Goal: Task Accomplishment & Management: Use online tool/utility

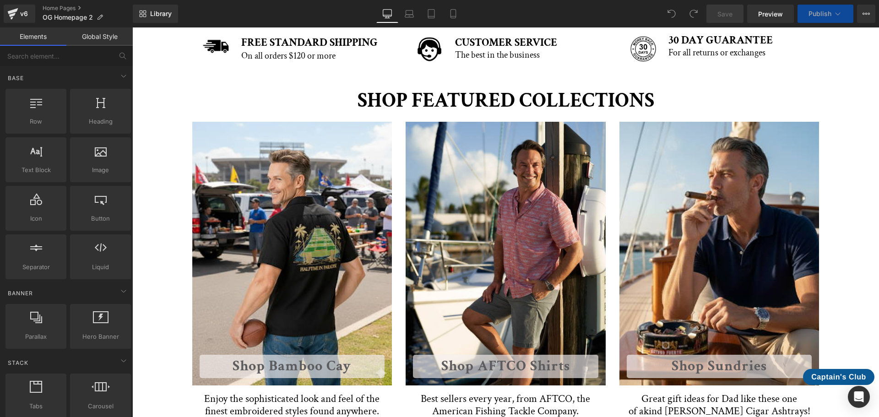
scroll to position [366, 0]
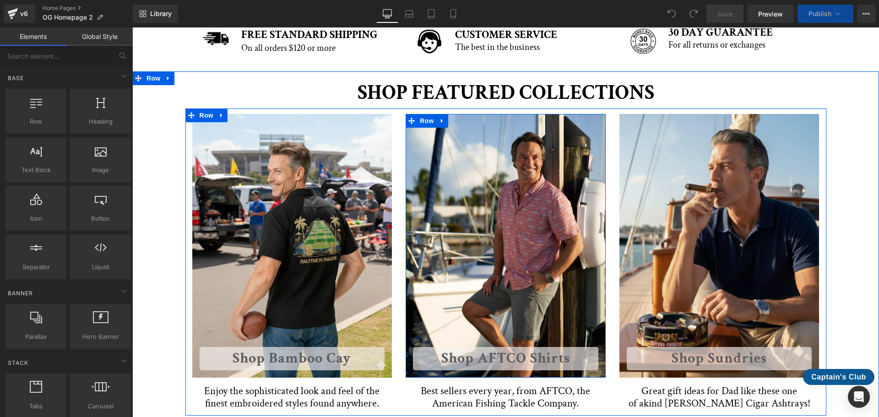
click at [493, 213] on div "Shop AFTCO Shirts Button Row" at bounding box center [506, 245] width 200 height 263
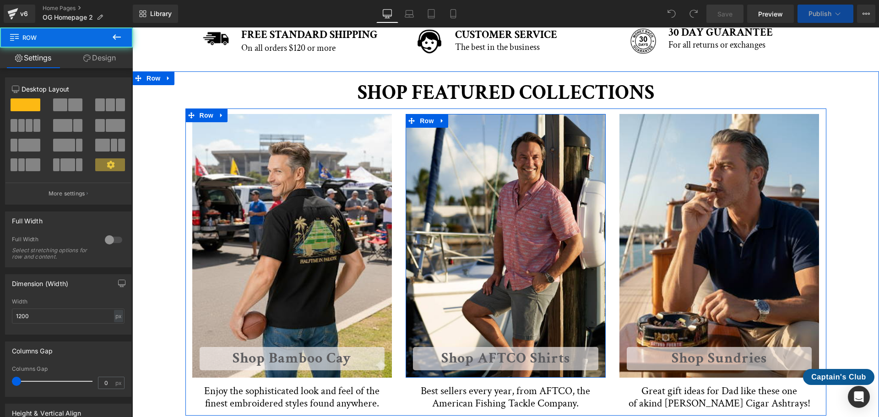
click at [489, 233] on div "Shop AFTCO Shirts Button Row" at bounding box center [506, 245] width 200 height 263
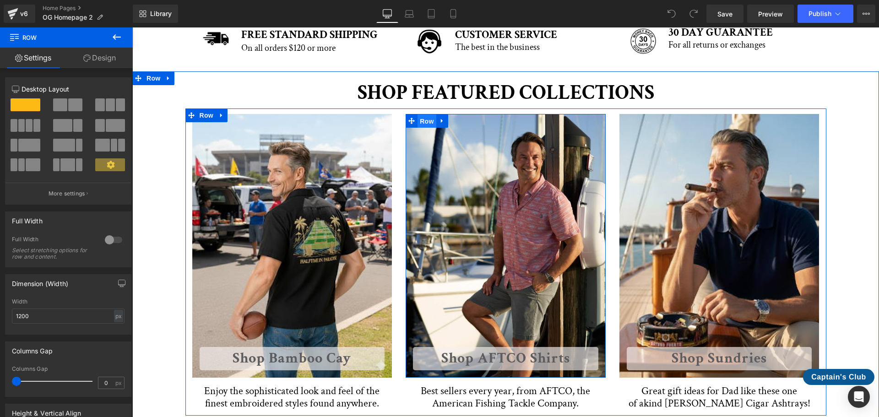
click at [426, 125] on span "Row" at bounding box center [427, 121] width 18 height 14
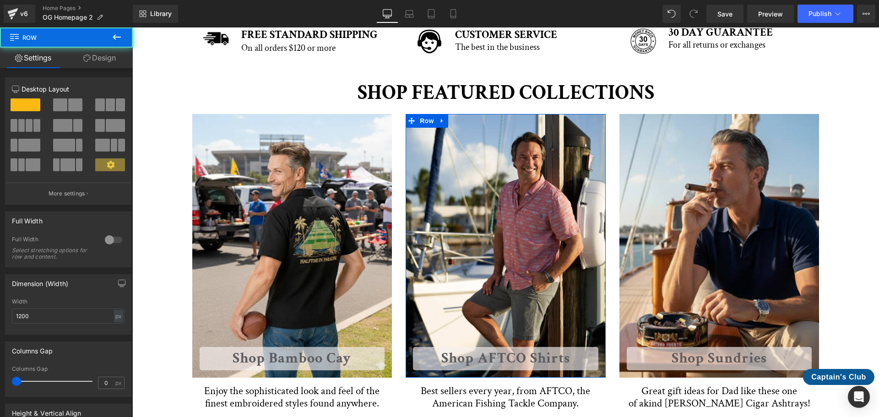
click at [112, 60] on link "Design" at bounding box center [99, 58] width 66 height 21
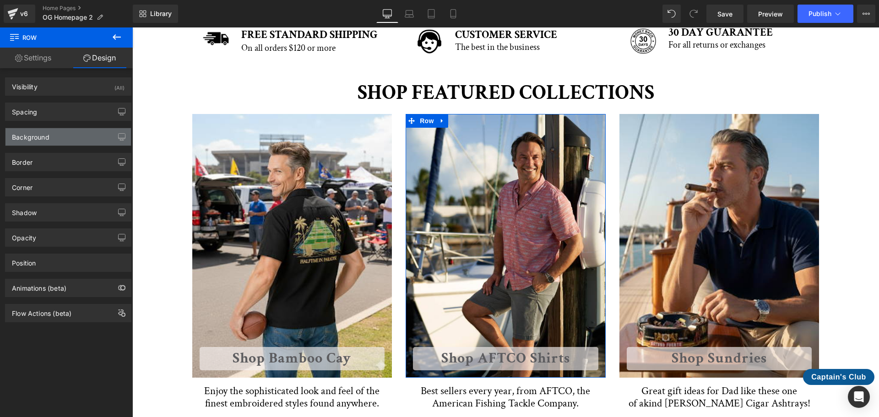
click at [69, 133] on div "Background" at bounding box center [67, 136] width 125 height 17
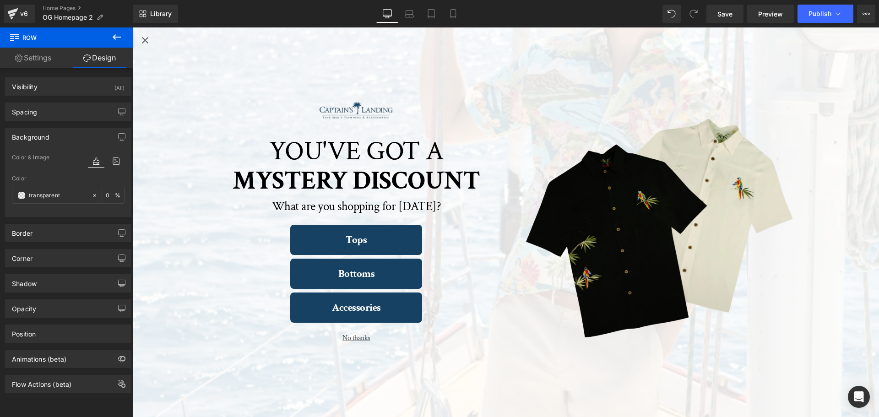
click at [147, 40] on icon "Close popup" at bounding box center [145, 40] width 11 height 11
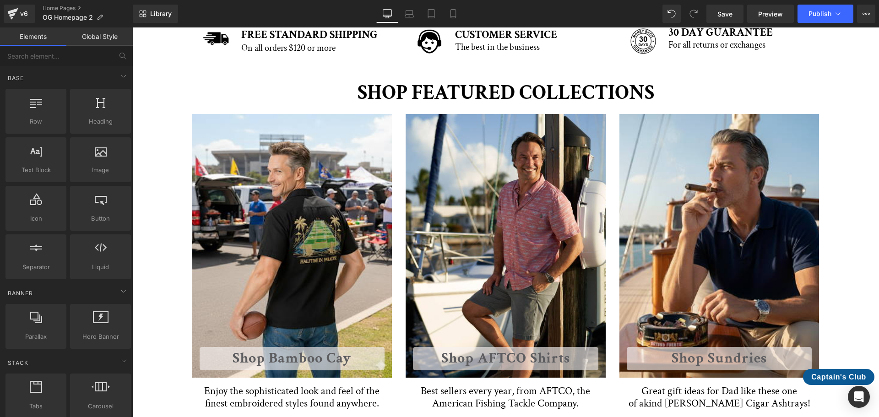
click at [110, 39] on link "Global Style" at bounding box center [99, 36] width 66 height 18
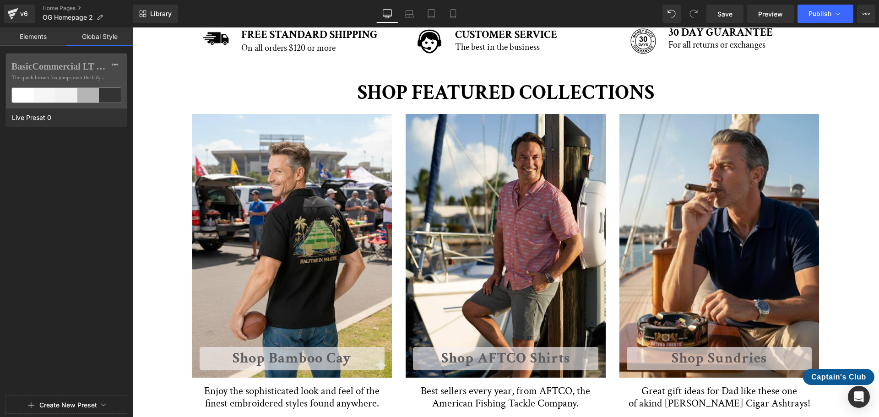
click at [38, 34] on link "Elements" at bounding box center [33, 36] width 66 height 18
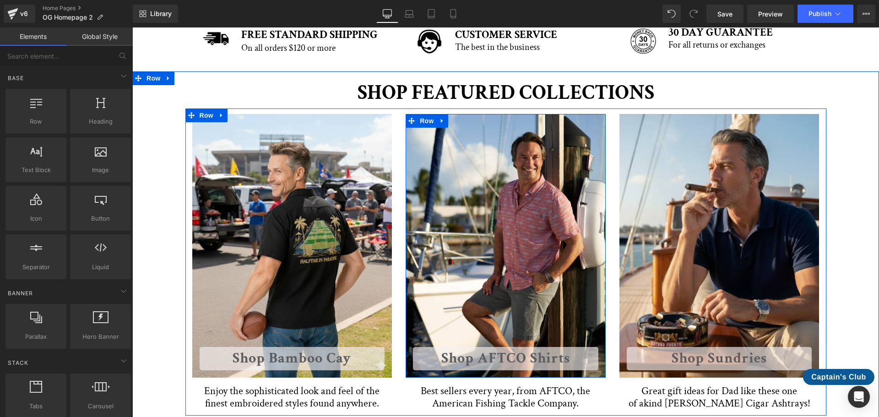
click at [508, 207] on div "Shop AFTCO Shirts Button Row" at bounding box center [506, 245] width 200 height 263
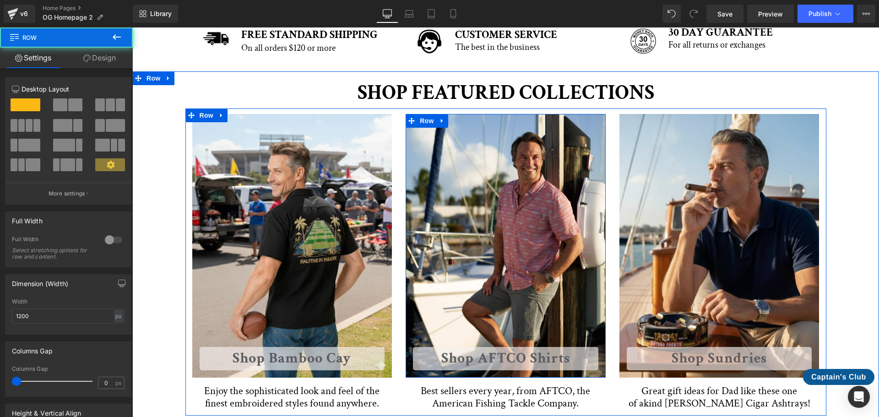
click at [468, 295] on div "Shop AFTCO Shirts Button Row" at bounding box center [506, 245] width 200 height 263
click at [429, 126] on span "Row" at bounding box center [427, 121] width 18 height 14
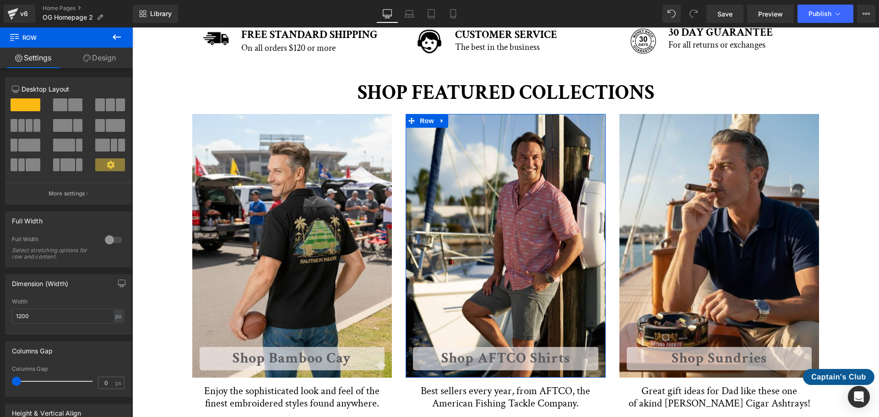
click at [104, 53] on link "Design" at bounding box center [99, 58] width 66 height 21
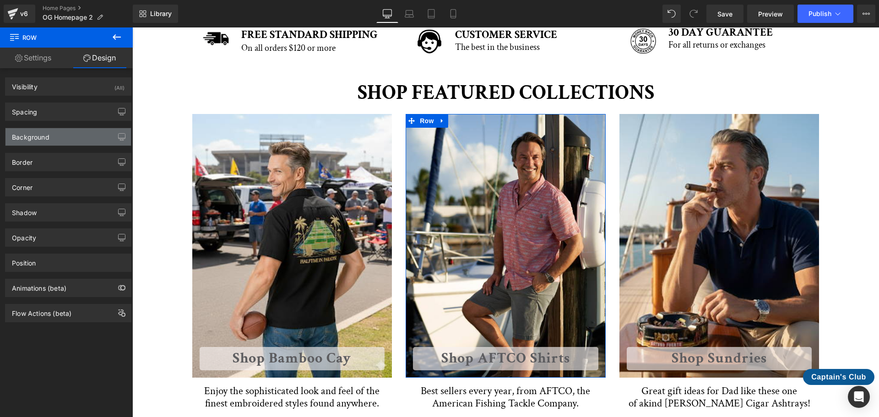
click at [65, 132] on div "Background" at bounding box center [67, 136] width 125 height 17
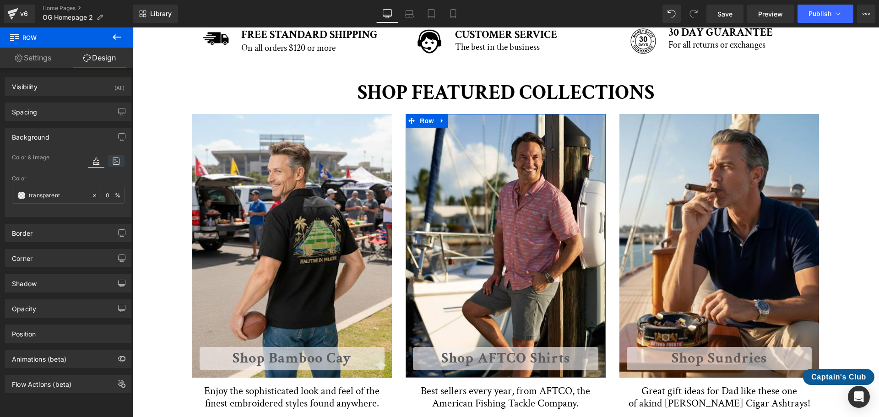
click at [114, 160] on icon at bounding box center [116, 161] width 16 height 12
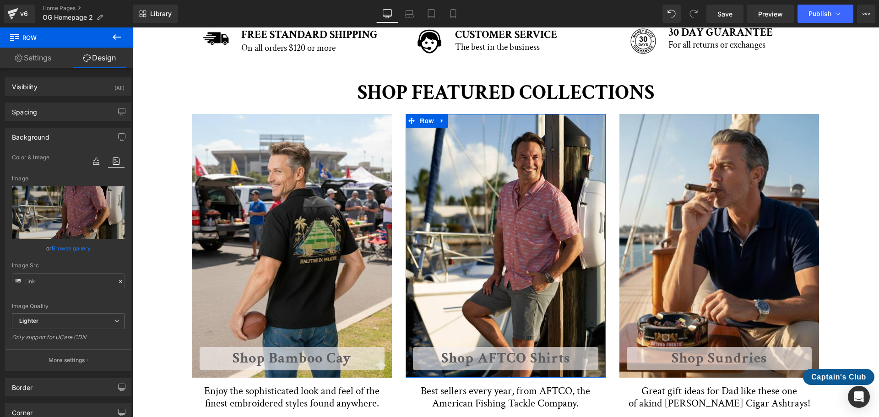
click at [75, 250] on link "Browse gallery" at bounding box center [71, 248] width 39 height 16
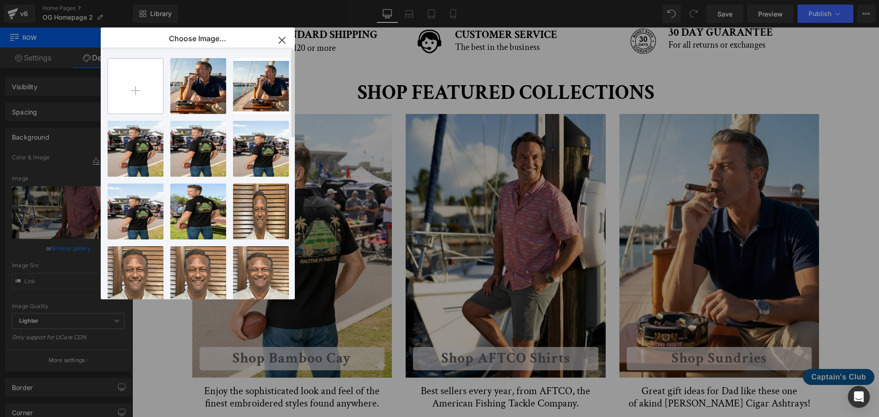
click at [134, 83] on input "file" at bounding box center [135, 86] width 55 height 55
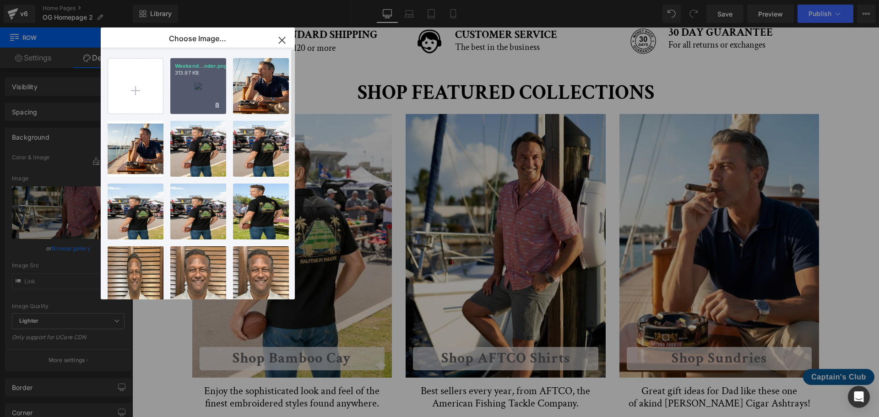
click at [205, 86] on div "Weekend...nder.png 313.97 KB" at bounding box center [198, 86] width 56 height 56
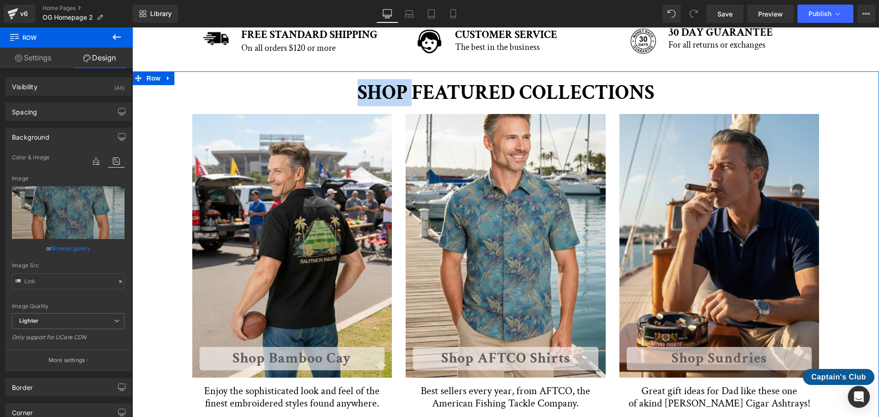
click at [205, 86] on div "SHOP FEATURED COLLECTIONS Heading Row Shop Bamboo Cay Button Row Enjoy the soph…" at bounding box center [505, 246] width 747 height 339
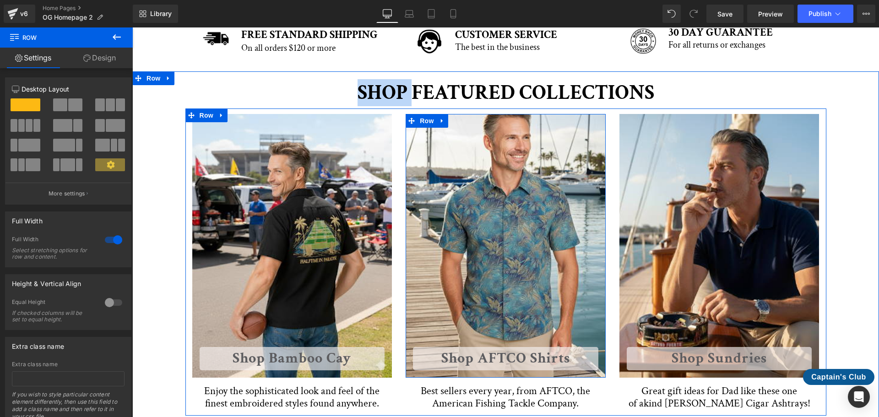
click at [515, 220] on div "Shop AFTCO Shirts Button Row" at bounding box center [506, 245] width 200 height 263
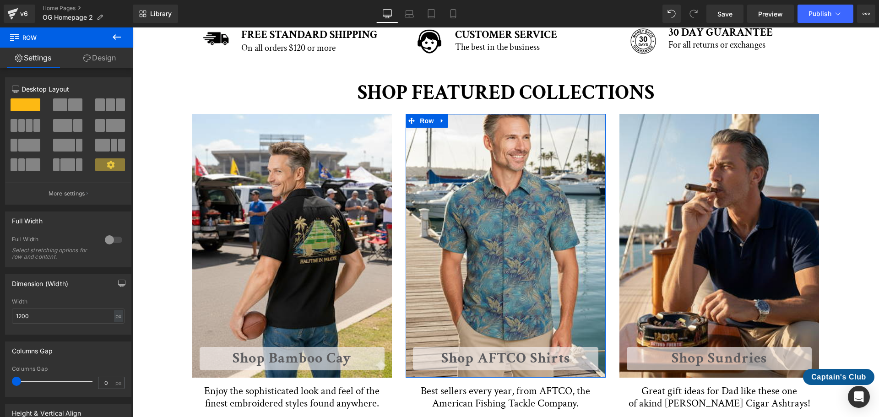
click at [108, 63] on link "Design" at bounding box center [99, 58] width 66 height 21
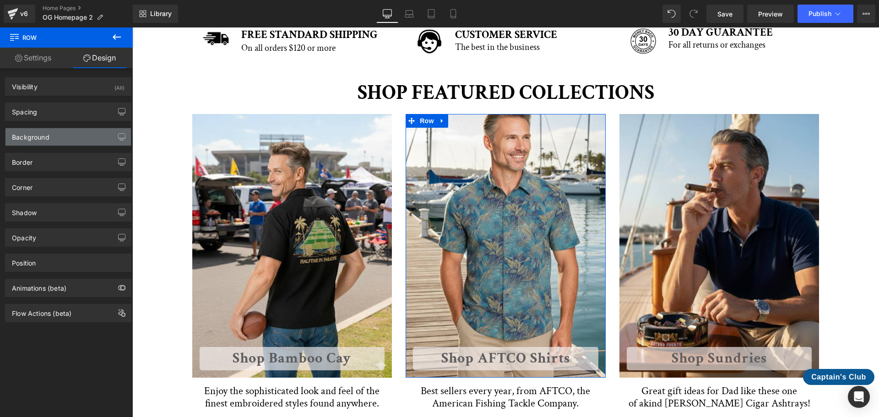
click at [94, 134] on div "Background" at bounding box center [67, 136] width 125 height 17
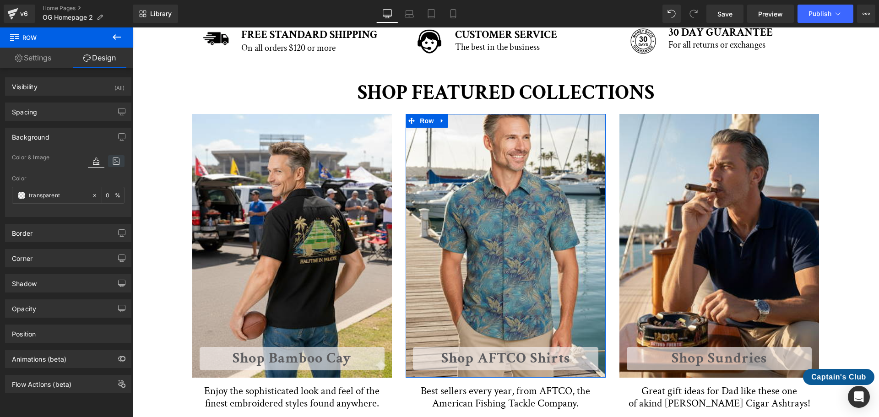
click at [111, 163] on icon at bounding box center [116, 161] width 16 height 12
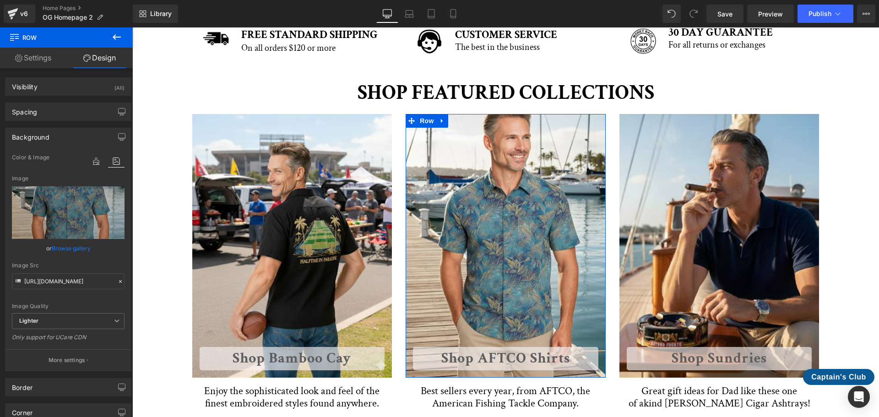
click at [83, 248] on link "Browse gallery" at bounding box center [71, 248] width 39 height 16
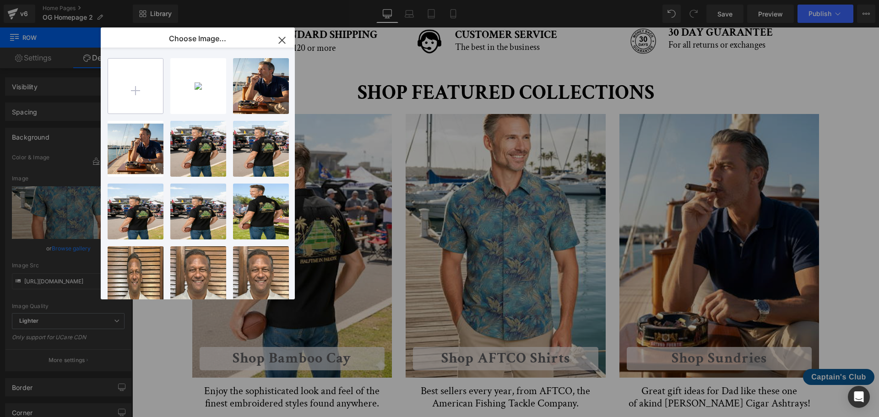
click at [148, 78] on input "file" at bounding box center [135, 86] width 55 height 55
type input "C:\fakepath\Week_2.png"
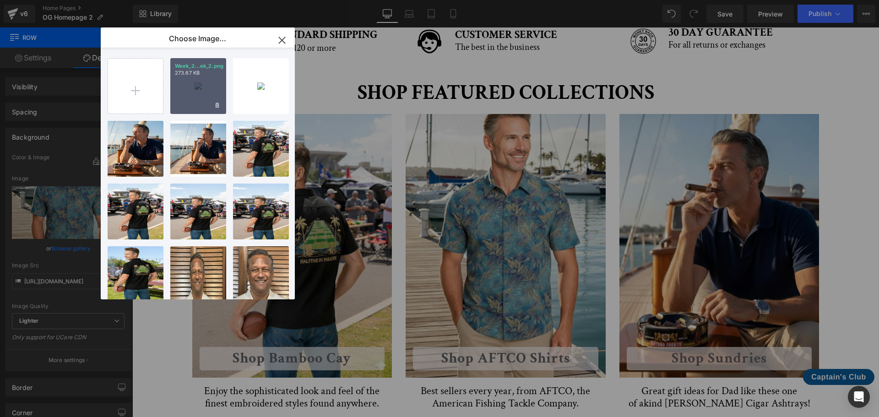
click at [197, 89] on div "Week_2...ek_2.png 273.67 KB" at bounding box center [198, 86] width 56 height 56
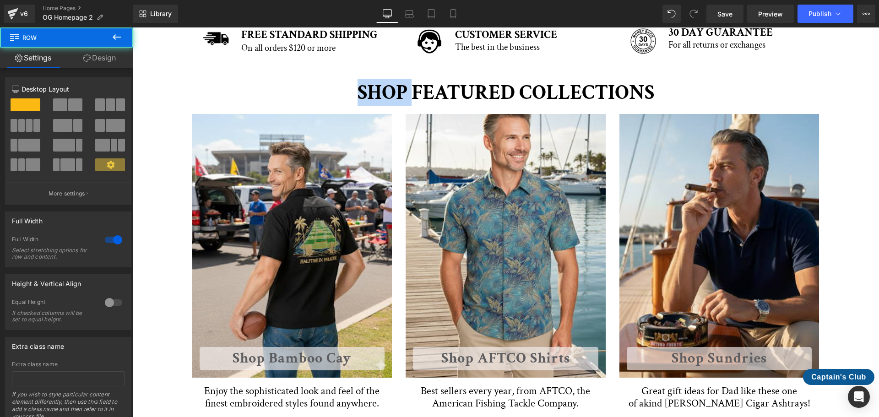
click at [197, 89] on div "SHOP FEATURED COLLECTIONS Heading Row Shop Bamboo Cay Button Row Enjoy the soph…" at bounding box center [505, 246] width 747 height 339
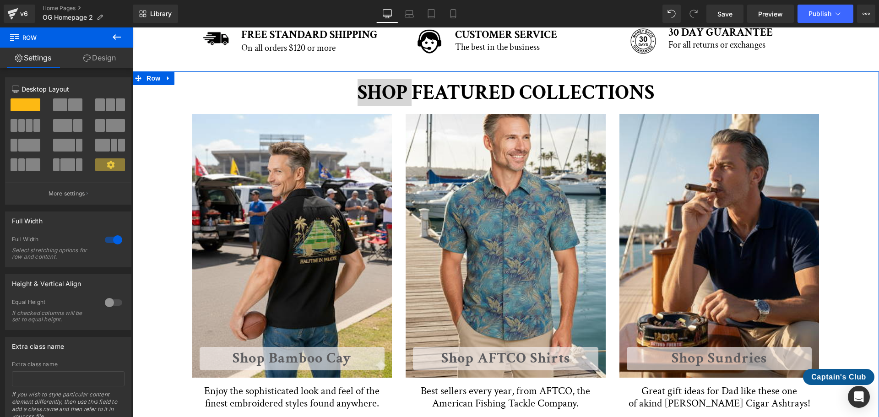
click at [113, 65] on link "Design" at bounding box center [99, 58] width 66 height 21
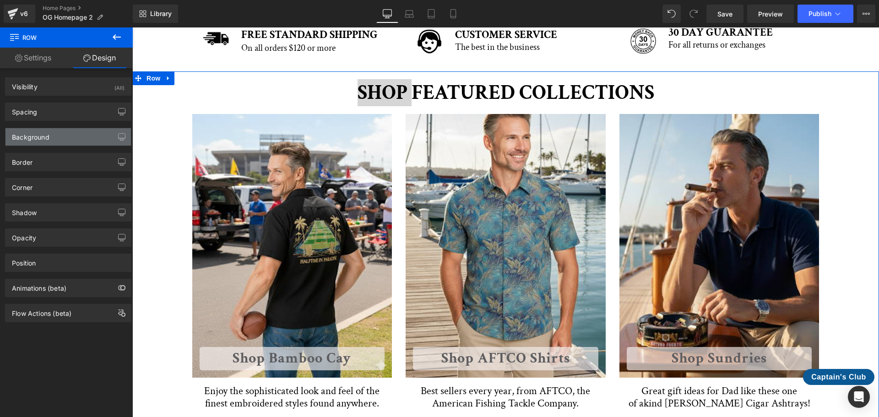
click at [71, 137] on div "Background" at bounding box center [67, 136] width 125 height 17
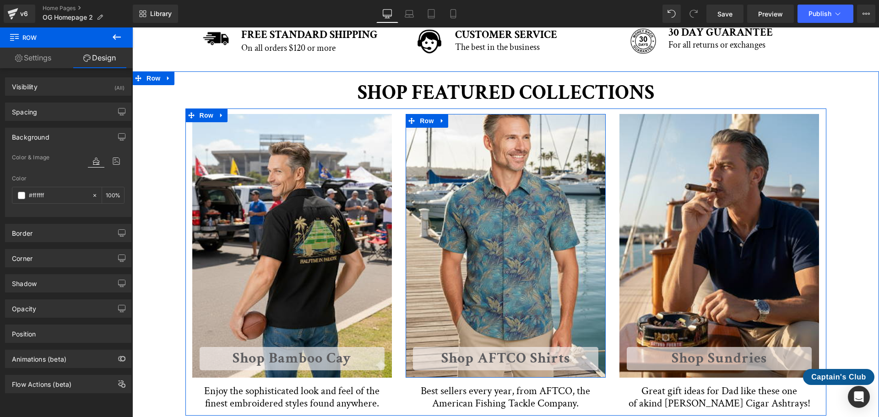
click at [496, 173] on div "Shop AFTCO Shirts Button Row" at bounding box center [506, 245] width 200 height 263
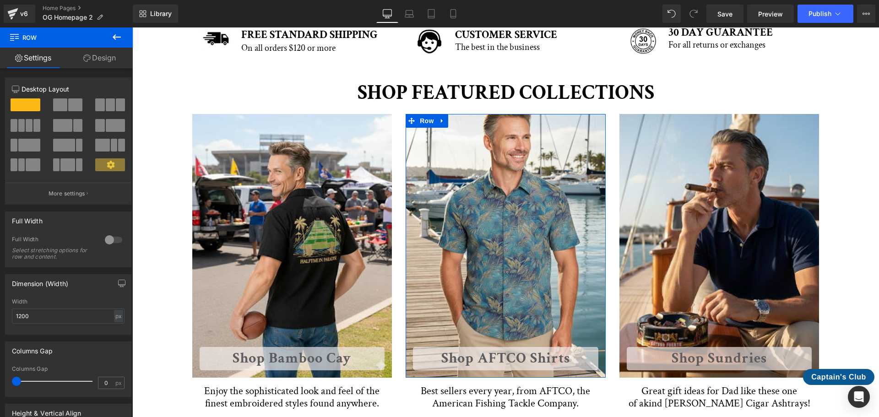
click at [110, 54] on link "Design" at bounding box center [99, 58] width 66 height 21
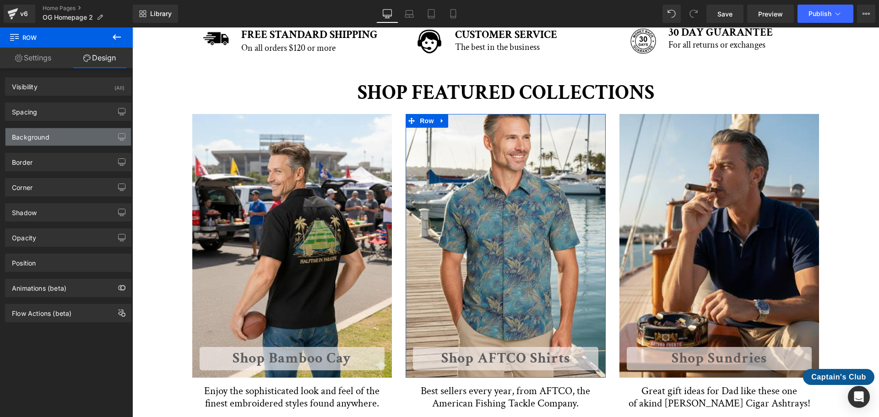
click at [100, 134] on div "Background" at bounding box center [67, 136] width 125 height 17
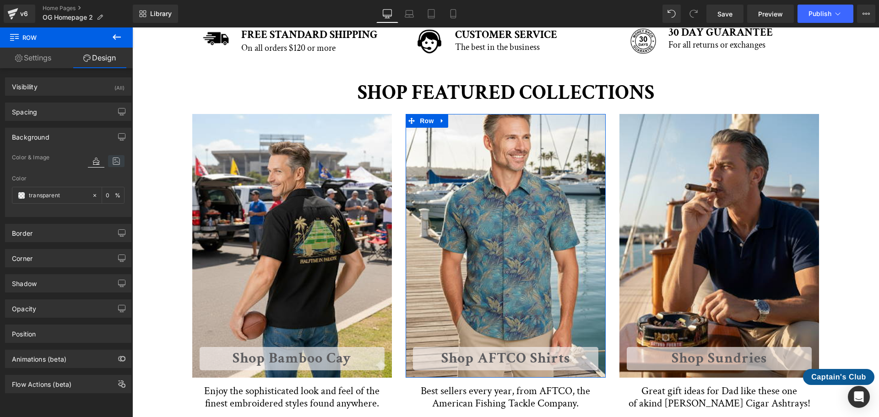
click at [114, 157] on icon at bounding box center [116, 161] width 16 height 12
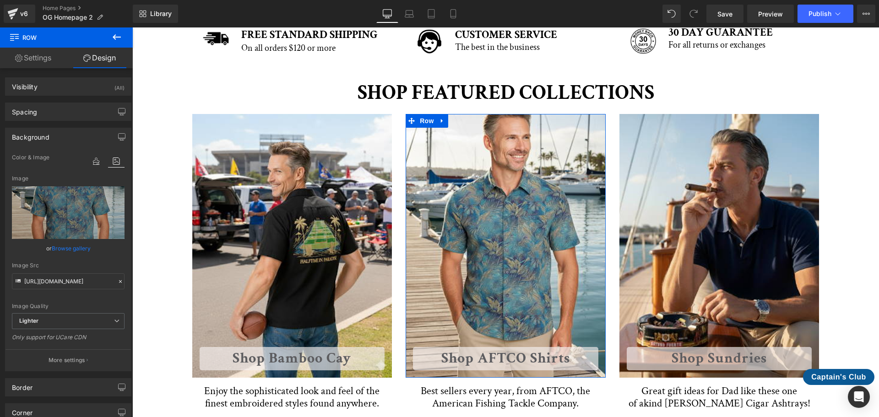
click at [76, 253] on link "Browse gallery" at bounding box center [71, 248] width 39 height 16
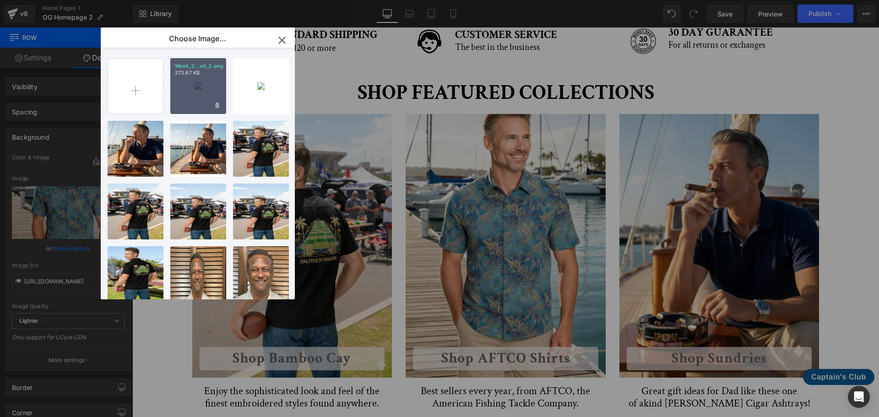
click at [190, 82] on div "Week_2...ek_2.png 273.67 KB" at bounding box center [198, 86] width 56 height 56
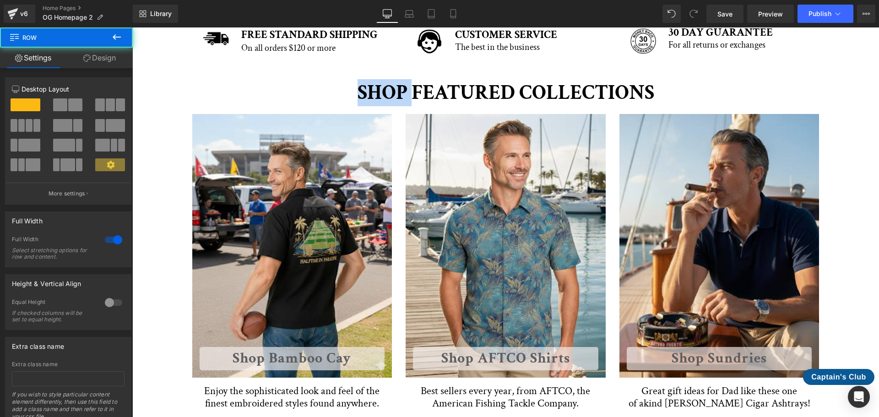
click at [190, 82] on div "SHOP FEATURED COLLECTIONS Heading Row Shop Bamboo Cay Button Row Enjoy the soph…" at bounding box center [505, 246] width 747 height 339
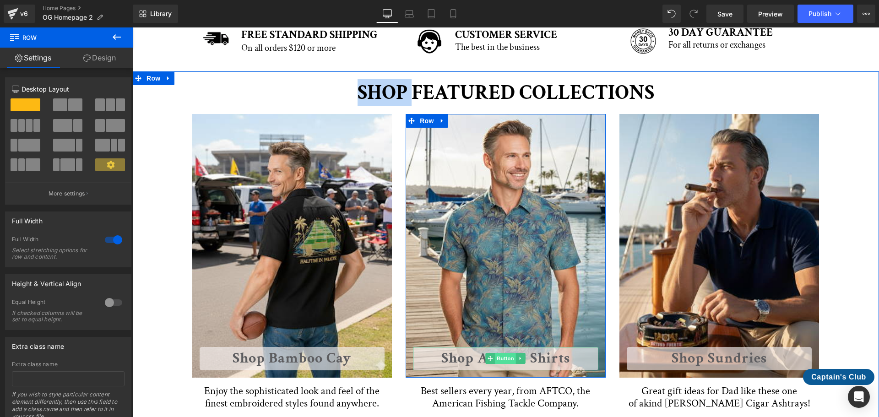
click at [500, 357] on span "Button" at bounding box center [506, 358] width 21 height 11
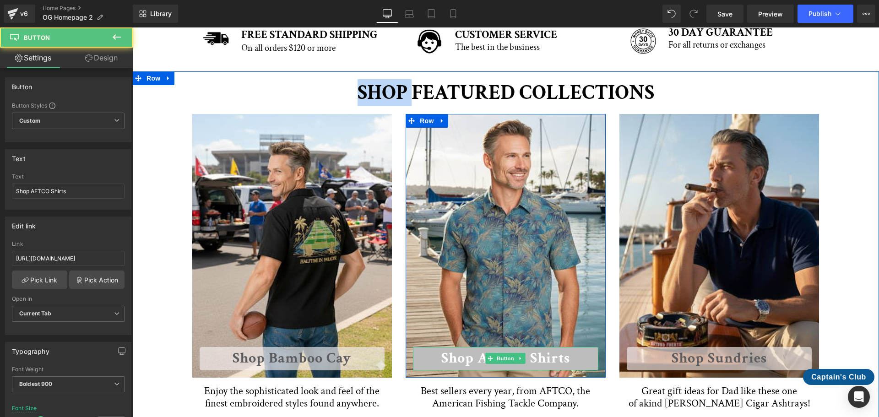
click at [559, 359] on link "Shop AFTCO Shirts" at bounding box center [505, 358] width 185 height 23
click at [469, 356] on link "Shop AFTCO Shirts" at bounding box center [505, 358] width 185 height 23
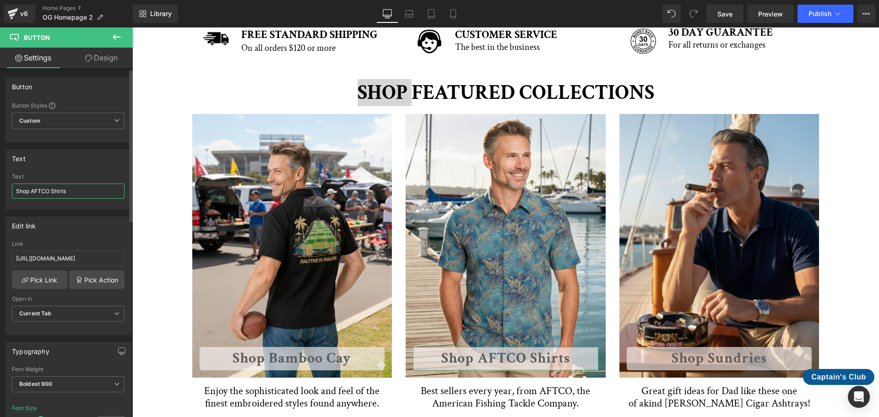
drag, startPoint x: 48, startPoint y: 190, endPoint x: 32, endPoint y: 190, distance: 16.0
click at [32, 190] on input "Shop AFTCO Shirts" at bounding box center [68, 191] width 113 height 15
type input "Shop Weekender Shirts"
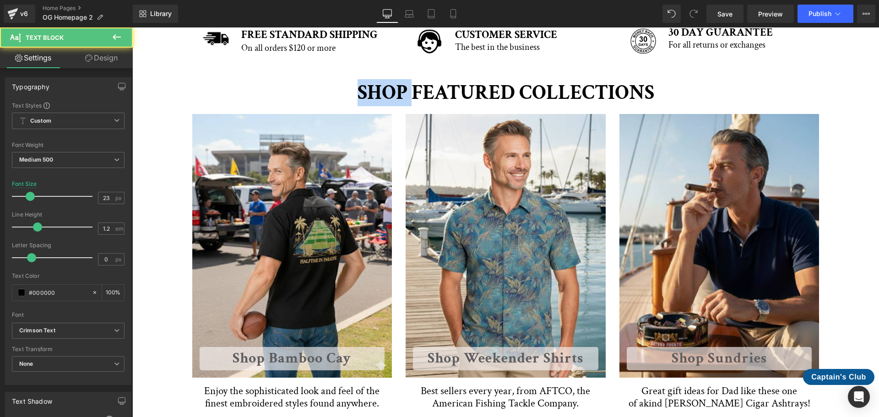
click at [468, 393] on span "Best sellers every year, from AFTCO, the American Fishing Tackle Company." at bounding box center [507, 397] width 172 height 27
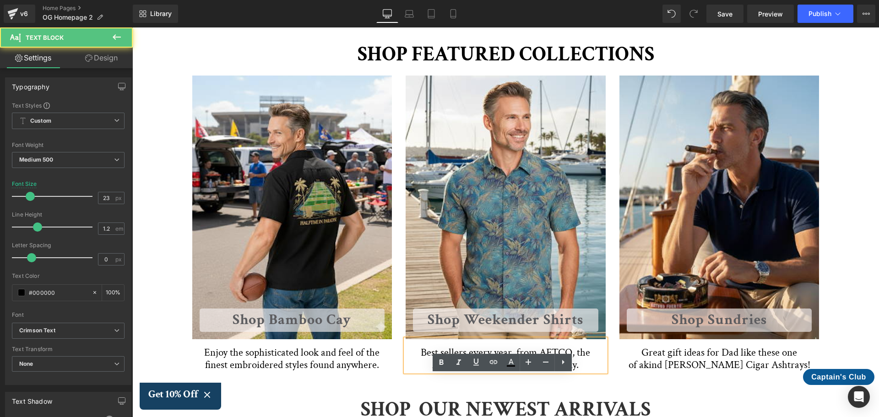
scroll to position [458, 0]
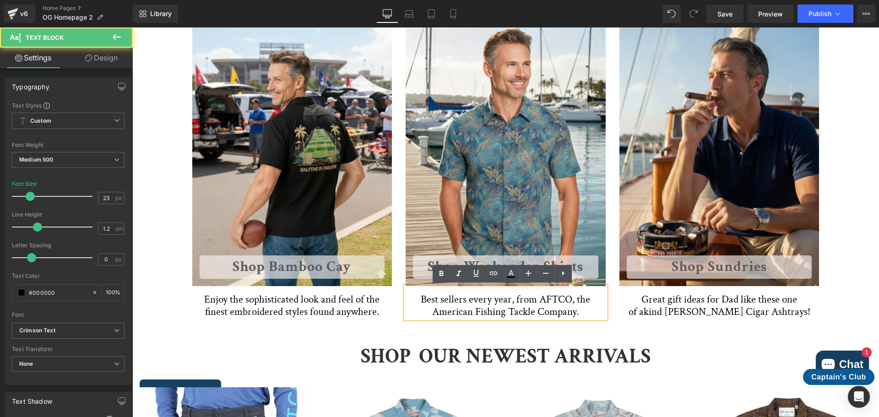
click at [553, 295] on span "Best sellers every year, from AFTCO, the American Fishing Tackle Company." at bounding box center [507, 306] width 172 height 27
click at [561, 298] on span "Best sellers every year, from AFTCO, the American Fishing Tackle Company." at bounding box center [507, 306] width 172 height 27
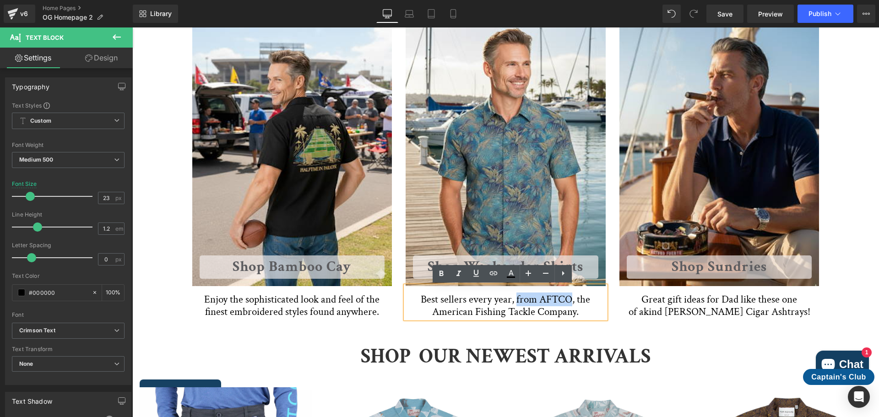
drag, startPoint x: 514, startPoint y: 300, endPoint x: 567, endPoint y: 298, distance: 53.2
click at [567, 298] on span "Best sellers every year, from AFTCO, the American Fishing Tackle Company." at bounding box center [507, 306] width 172 height 27
drag, startPoint x: 513, startPoint y: 300, endPoint x: 573, endPoint y: 312, distance: 61.4
click at [573, 312] on span "Best sellers every year, from AFTCO, the American Fishing Tackle Company." at bounding box center [507, 306] width 172 height 27
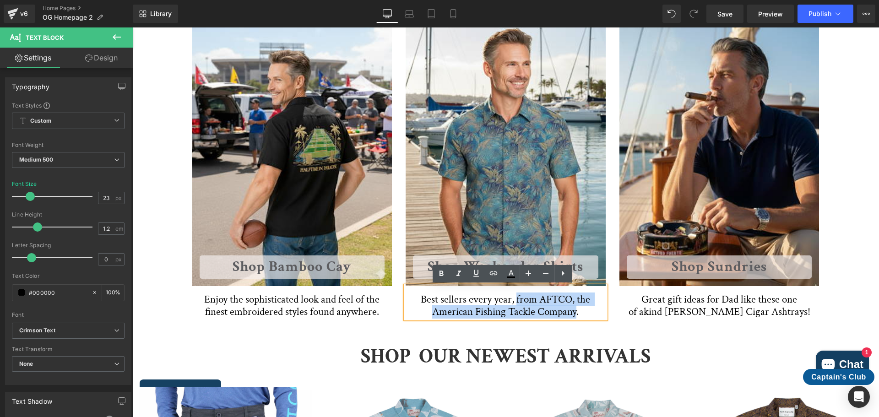
click at [550, 311] on span "Best sellers every year, from AFTCO, the American Fishing Tackle Company." at bounding box center [507, 306] width 172 height 27
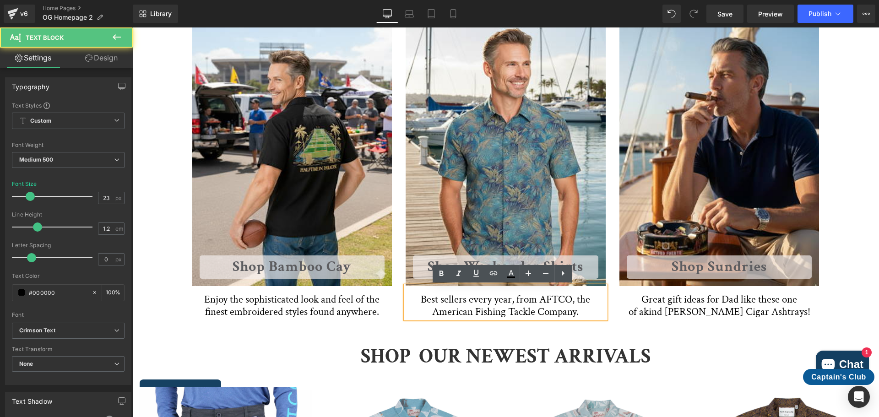
click at [526, 303] on span "Best sellers every year, from AFTCO, the American Fishing Tackle Company." at bounding box center [507, 306] width 172 height 27
click at [514, 300] on span "Best sellers every year, from AFTCO, the American Fishing Tackle Company." at bounding box center [507, 306] width 172 height 27
click at [507, 300] on span "Best sellers every year, from AFTCO, the American Fishing Tackle Company." at bounding box center [507, 306] width 172 height 27
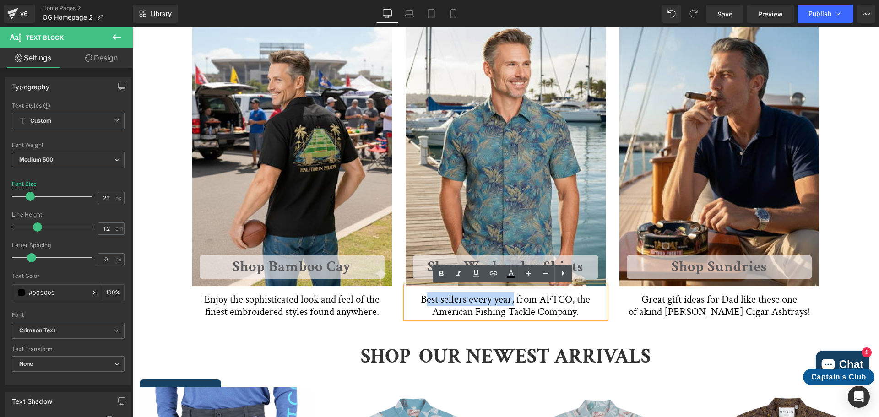
drag, startPoint x: 511, startPoint y: 299, endPoint x: 426, endPoint y: 305, distance: 84.5
click at [426, 305] on span "Best sellers every year, from AFTCO, the American Fishing Tackle Company." at bounding box center [507, 306] width 172 height 27
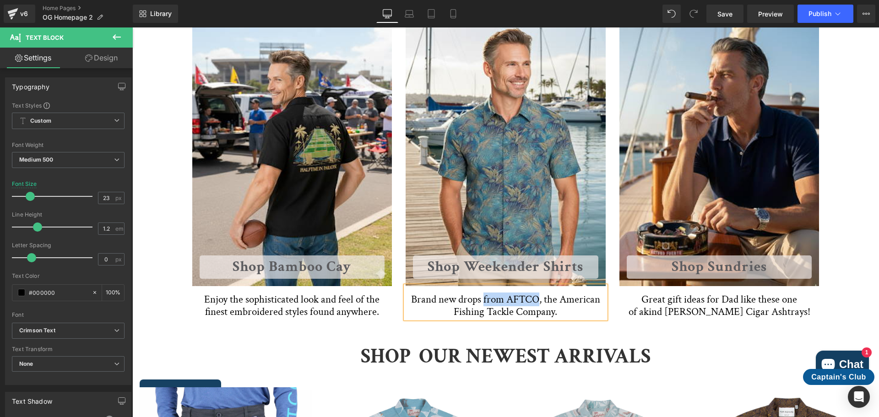
drag, startPoint x: 536, startPoint y: 299, endPoint x: 482, endPoint y: 306, distance: 54.5
click at [482, 306] on span "Brand new drops from AFTCO, the American Fishing Tackle Company." at bounding box center [506, 306] width 191 height 27
click at [488, 313] on span "Brand new drops from AFTCO, the American Fishing Tackle Company." at bounding box center [506, 306] width 191 height 27
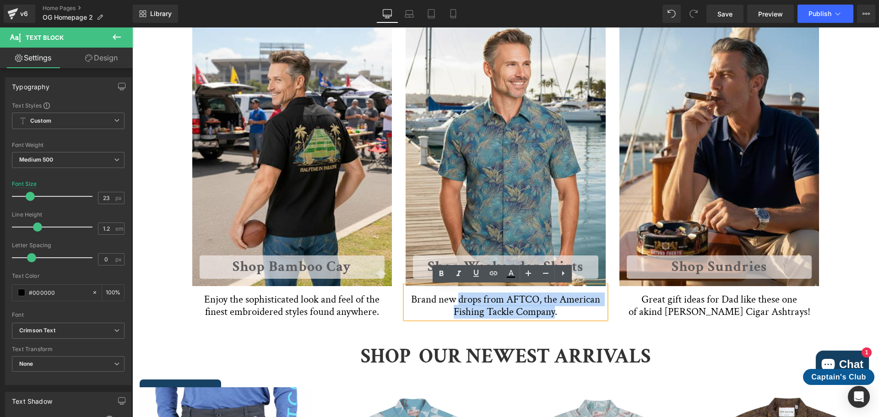
drag, startPoint x: 543, startPoint y: 311, endPoint x: 456, endPoint y: 300, distance: 87.3
click at [456, 300] on span "Brand new drops from AFTCO, the American Fishing Tackle Company." at bounding box center [506, 306] width 191 height 27
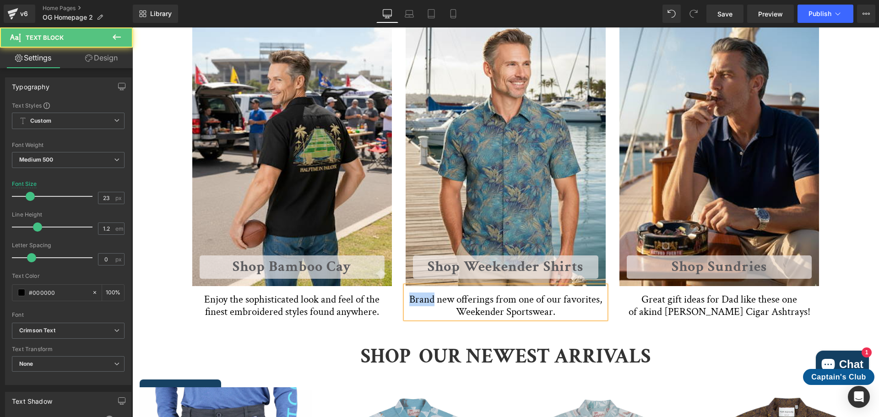
drag, startPoint x: 423, startPoint y: 298, endPoint x: 409, endPoint y: 298, distance: 14.2
click at [409, 298] on span "Brand new offerings from one of our favorites, Weekender Sportswear." at bounding box center [506, 306] width 195 height 27
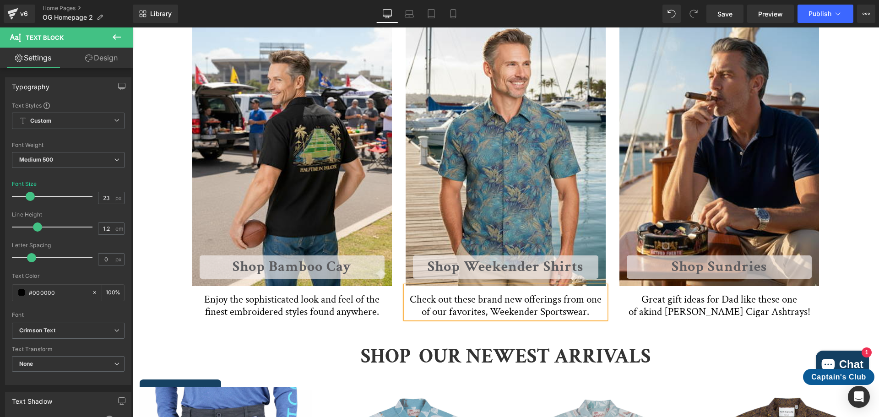
click at [568, 310] on span "Check out these brand new offerings from one of our favorites, Weekender Sports…" at bounding box center [507, 306] width 194 height 27
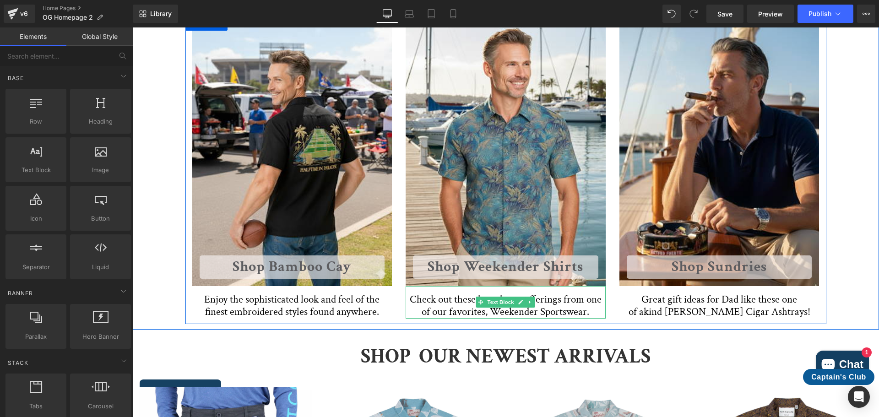
click at [583, 312] on span "Check out these brand new offerings from one of our favorites, Weekender Sports…" at bounding box center [507, 306] width 194 height 27
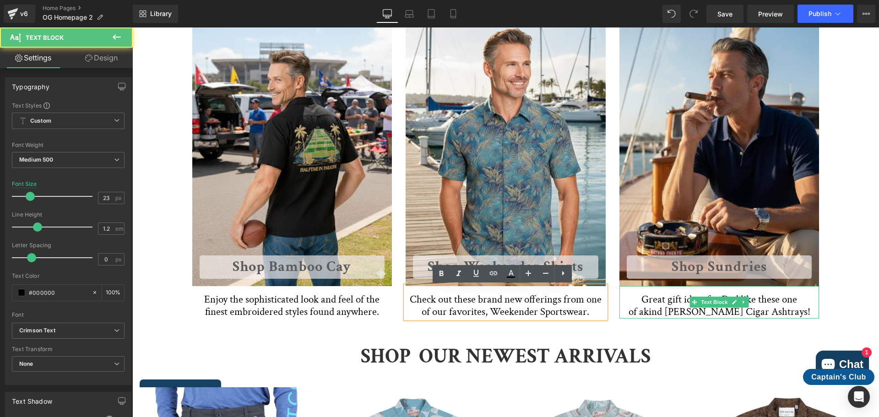
click at [759, 314] on span "kind [PERSON_NAME] Cigar Ashtrays!" at bounding box center [727, 312] width 167 height 14
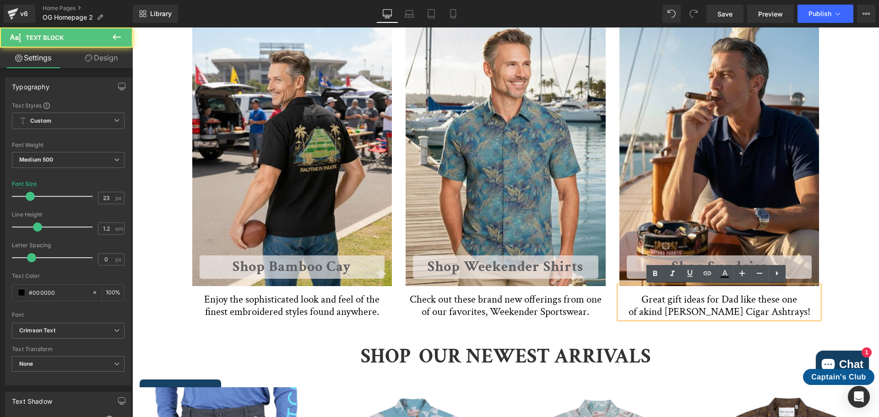
click at [799, 311] on span "kind [PERSON_NAME] Cigar Ashtrays!" at bounding box center [727, 312] width 167 height 14
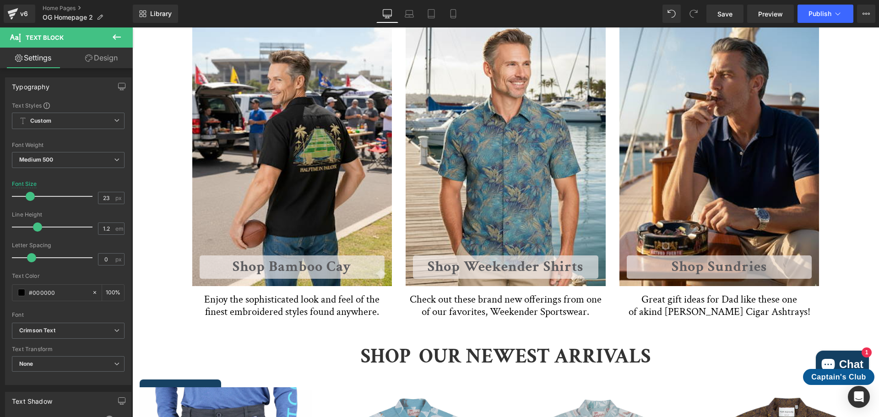
click at [740, 298] on link at bounding box center [745, 302] width 10 height 11
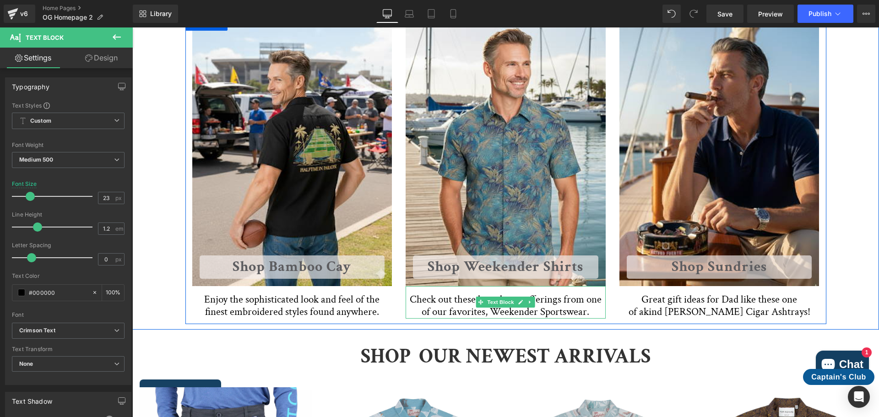
click at [559, 308] on span "Check out these brand new offerings from one of our favorites, Weekender Sports…" at bounding box center [507, 306] width 194 height 27
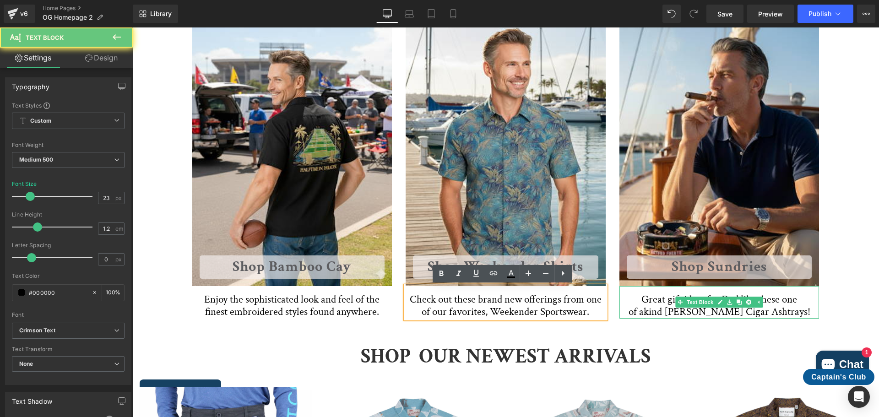
click at [707, 311] on span "kind [PERSON_NAME] Cigar Ashtrays!" at bounding box center [727, 312] width 167 height 14
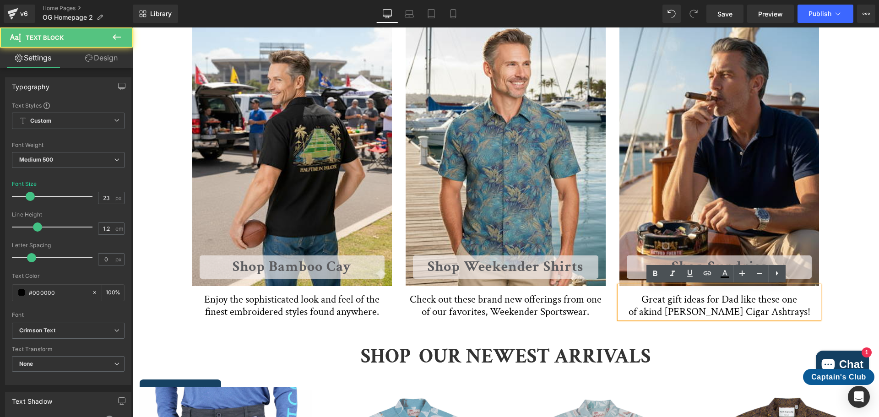
click at [811, 309] on p "of a kind [PERSON_NAME] Cigar Ashtrays!" at bounding box center [720, 312] width 200 height 13
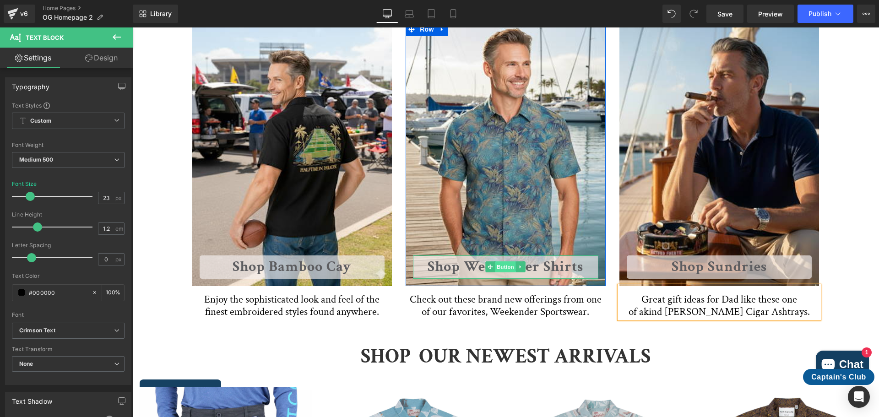
click at [502, 269] on span "Button" at bounding box center [506, 267] width 21 height 11
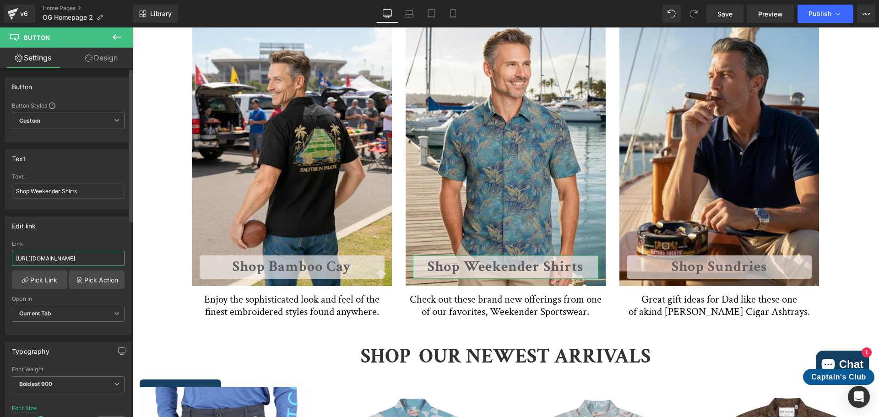
click at [30, 255] on input "[URL][DOMAIN_NAME]" at bounding box center [68, 258] width 113 height 15
drag, startPoint x: 147, startPoint y: 284, endPoint x: 180, endPoint y: 260, distance: 40.6
type input "[URL][DOMAIN_NAME]"
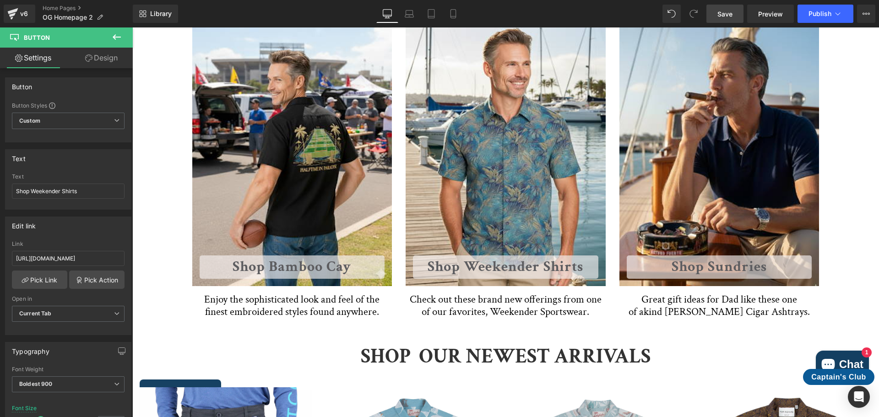
click at [723, 10] on span "Save" at bounding box center [725, 14] width 15 height 10
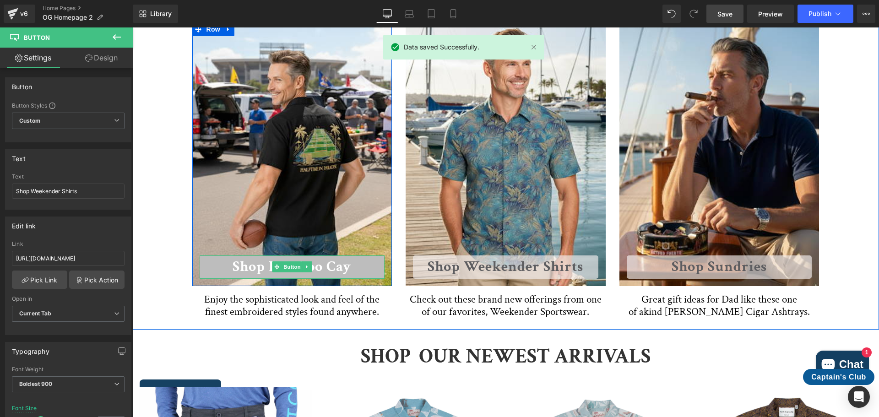
click at [331, 262] on link "Shop Bamboo Cay" at bounding box center [292, 267] width 185 height 23
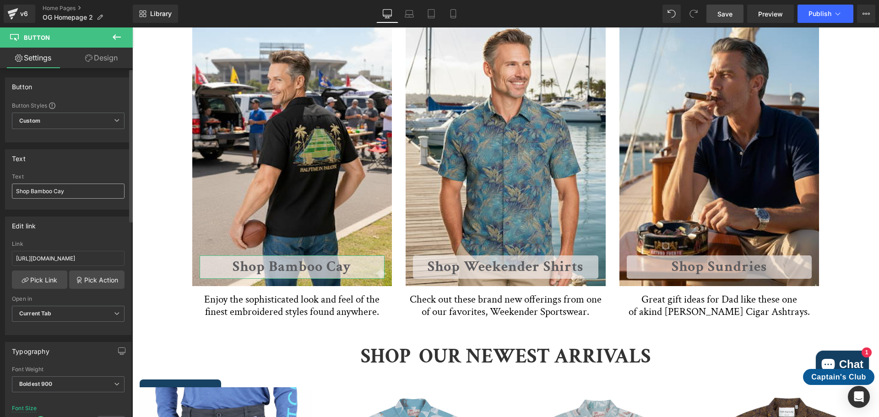
click at [69, 195] on input "Shop Bamboo Cay" at bounding box center [68, 191] width 113 height 15
type input "Shop Bamboo Cay Shirts"
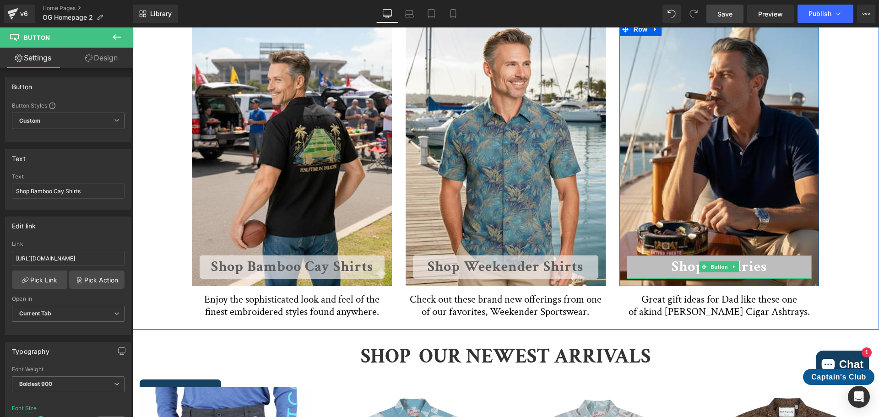
click at [739, 266] on link "Shop Sundries" at bounding box center [719, 267] width 185 height 23
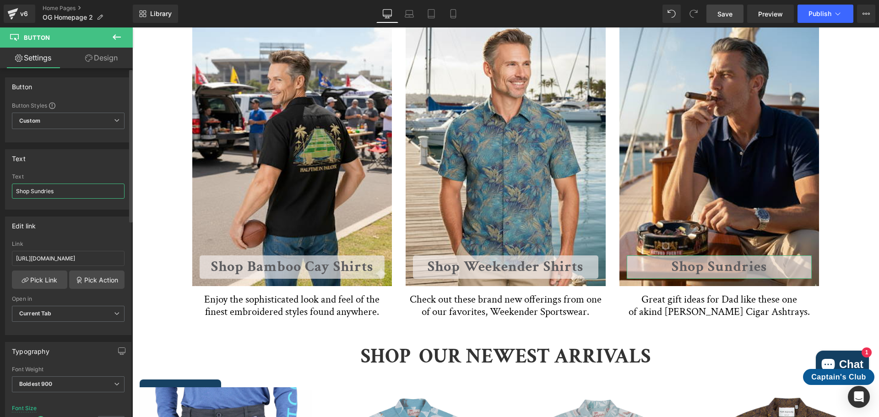
drag, startPoint x: 55, startPoint y: 191, endPoint x: 31, endPoint y: 191, distance: 23.4
click at [31, 191] on input "Shop Sundries" at bounding box center [68, 191] width 113 height 15
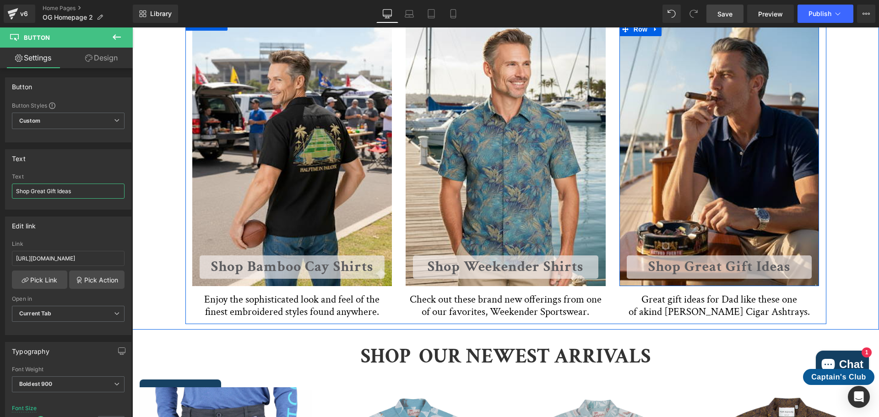
type input "Shop Great Gift Ideas"
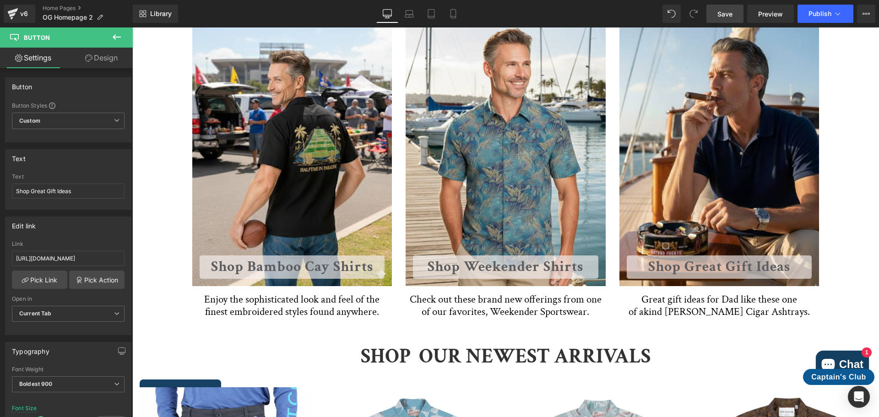
click at [727, 15] on span "Save" at bounding box center [725, 14] width 15 height 10
click at [737, 16] on link "Save" at bounding box center [725, 14] width 37 height 18
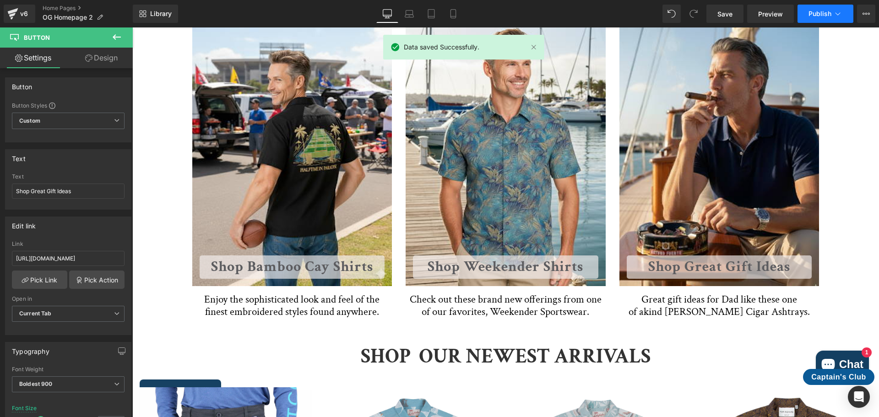
click at [818, 22] on button "Publish" at bounding box center [826, 14] width 56 height 18
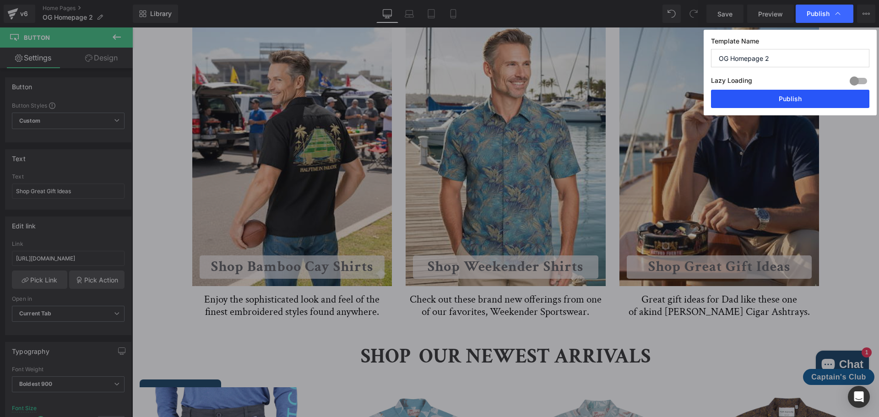
click at [817, 103] on button "Publish" at bounding box center [790, 99] width 158 height 18
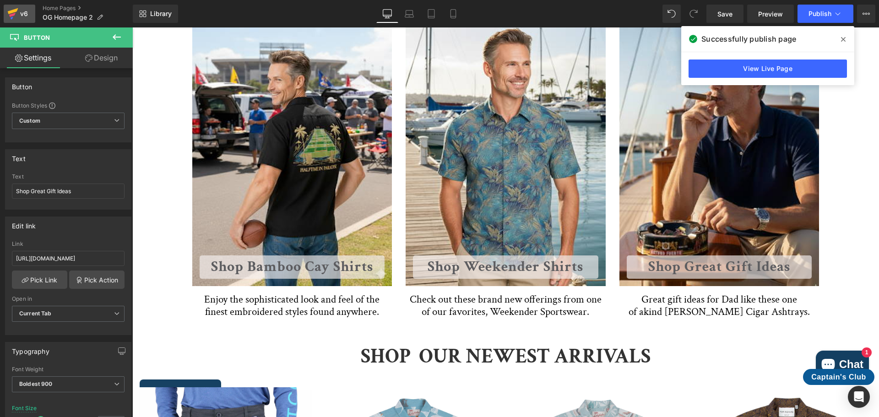
click at [20, 15] on div "v6" at bounding box center [23, 14] width 11 height 12
